Goal: Task Accomplishment & Management: Manage account settings

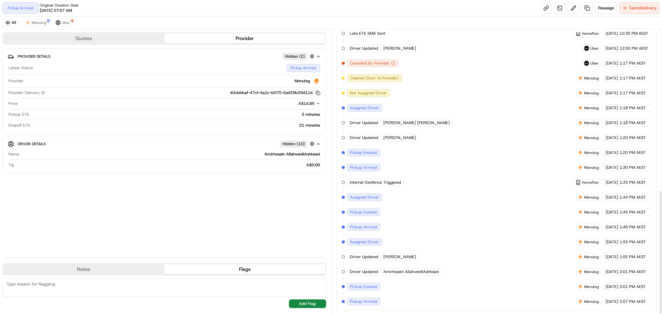
scroll to position [365, 0]
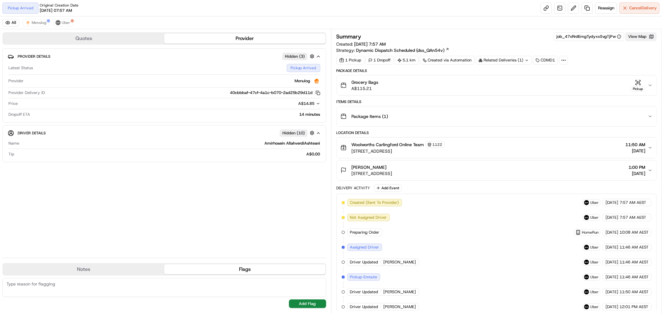
click at [639, 39] on button "View Map" at bounding box center [640, 36] width 31 height 9
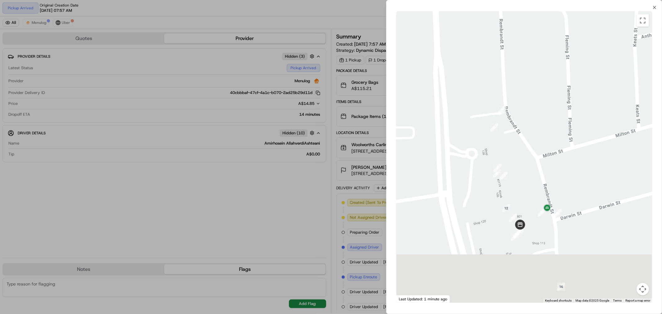
drag, startPoint x: 570, startPoint y: 260, endPoint x: 526, endPoint y: 196, distance: 77.5
click at [526, 196] on div at bounding box center [524, 157] width 256 height 292
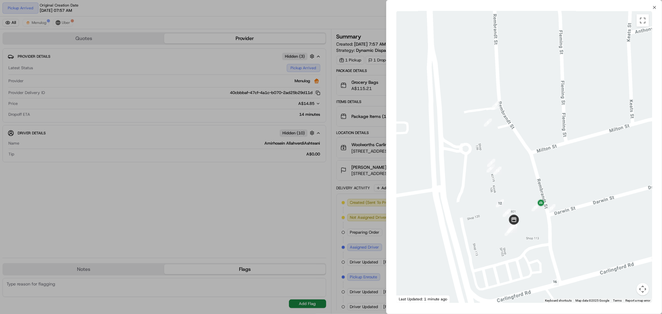
click at [328, 147] on div at bounding box center [331, 157] width 662 height 314
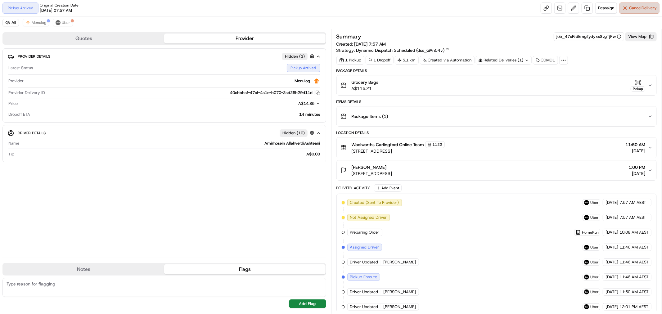
click at [644, 7] on span "Cancel Delivery" at bounding box center [643, 8] width 28 height 6
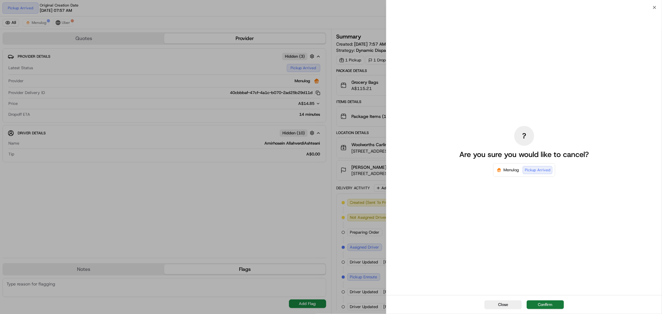
click at [550, 308] on button "Confirm" at bounding box center [544, 304] width 37 height 9
